Goal: Navigation & Orientation: Understand site structure

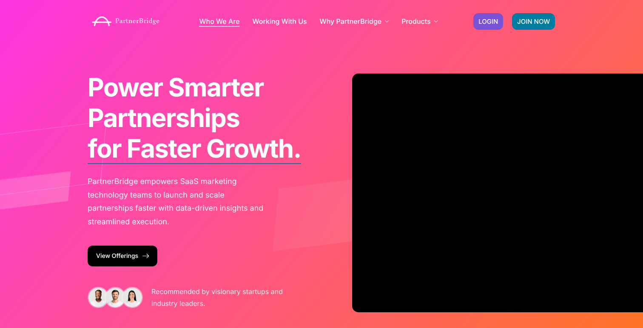
click at [233, 20] on link "Who We Are" at bounding box center [219, 21] width 40 height 7
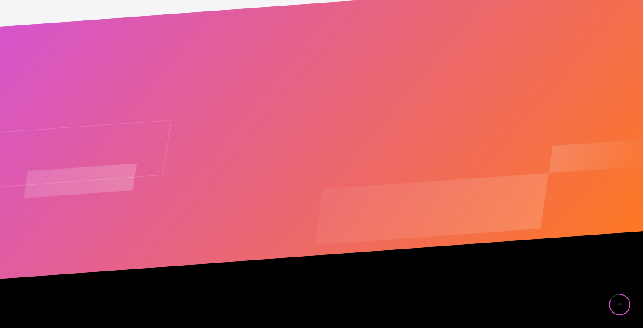
scroll to position [2141, 0]
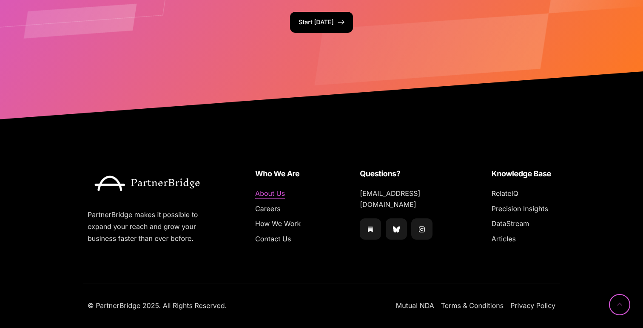
click at [271, 191] on span "About Us" at bounding box center [270, 193] width 30 height 11
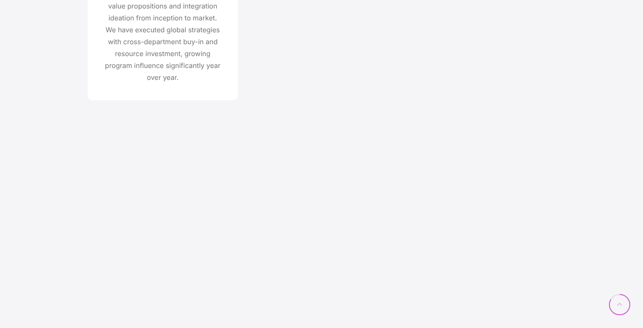
scroll to position [2141, 0]
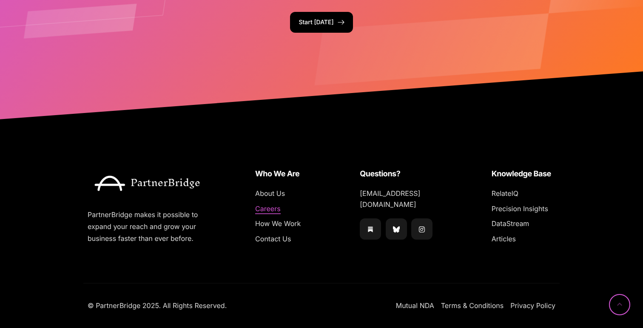
click at [277, 208] on span "Careers" at bounding box center [268, 209] width 26 height 11
